Goal: Check status: Check status

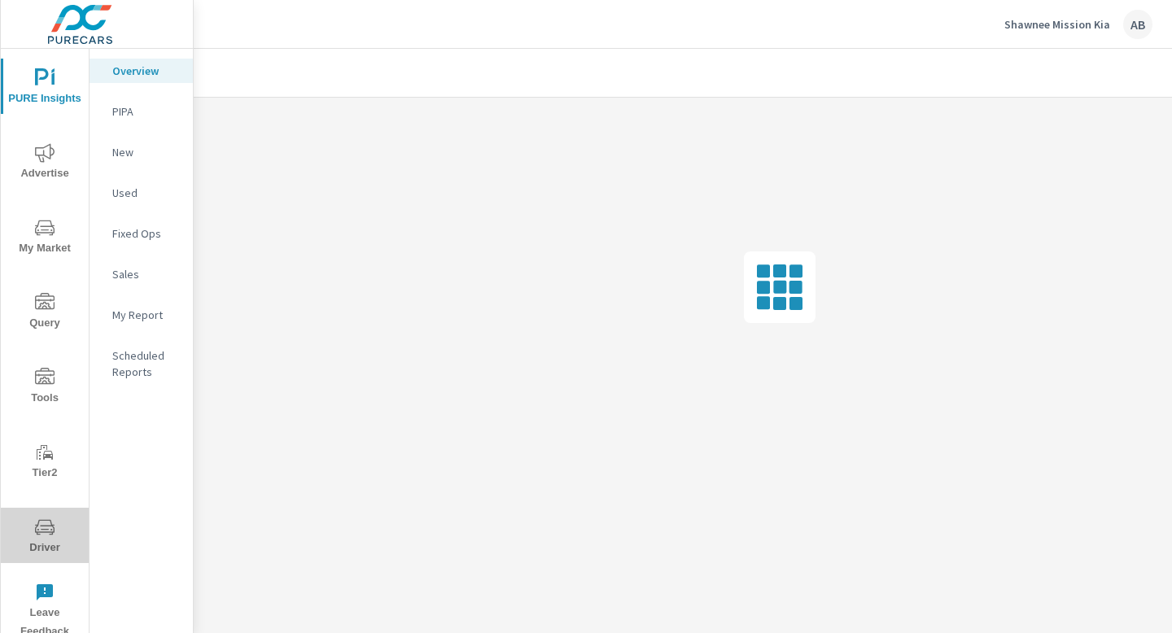
click at [46, 530] on icon "nav menu" at bounding box center [45, 527] width 20 height 20
click at [51, 525] on icon "nav menu" at bounding box center [45, 526] width 20 height 15
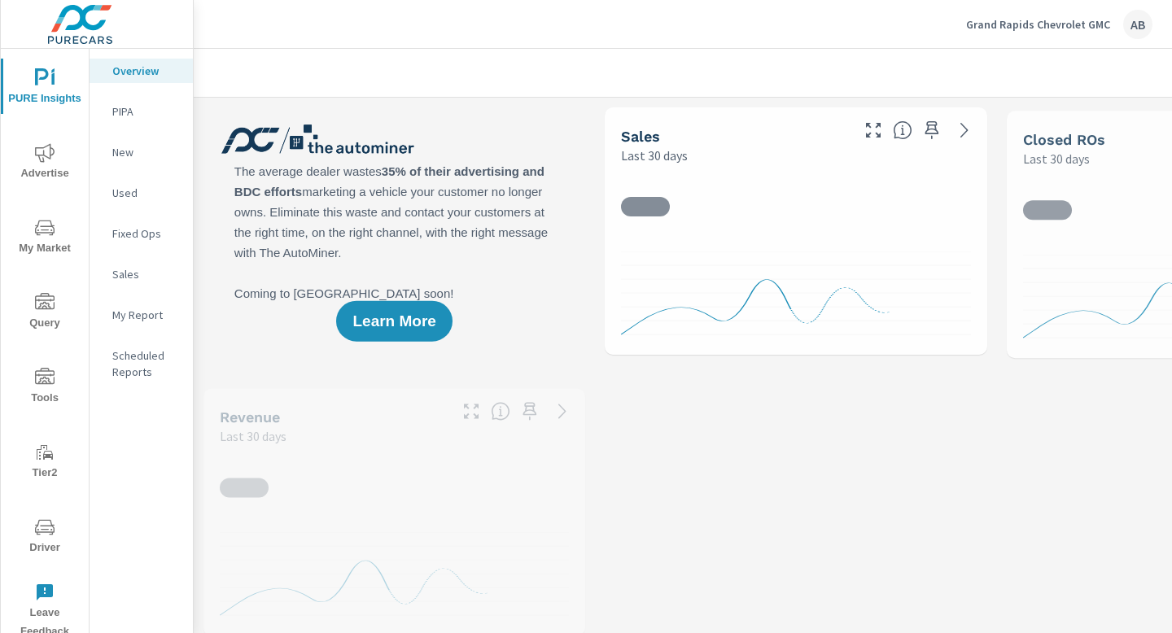
click at [42, 532] on icon "nav menu" at bounding box center [45, 526] width 20 height 15
